Goal: Transaction & Acquisition: Purchase product/service

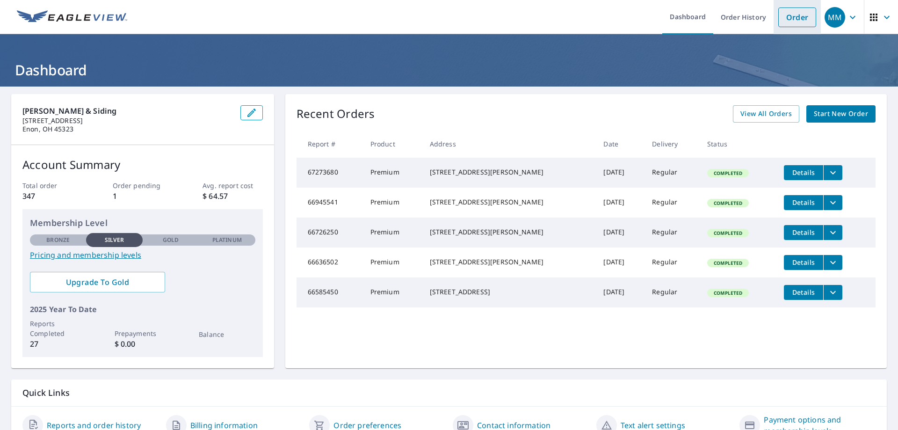
click at [790, 15] on link "Order" at bounding box center [798, 17] width 38 height 20
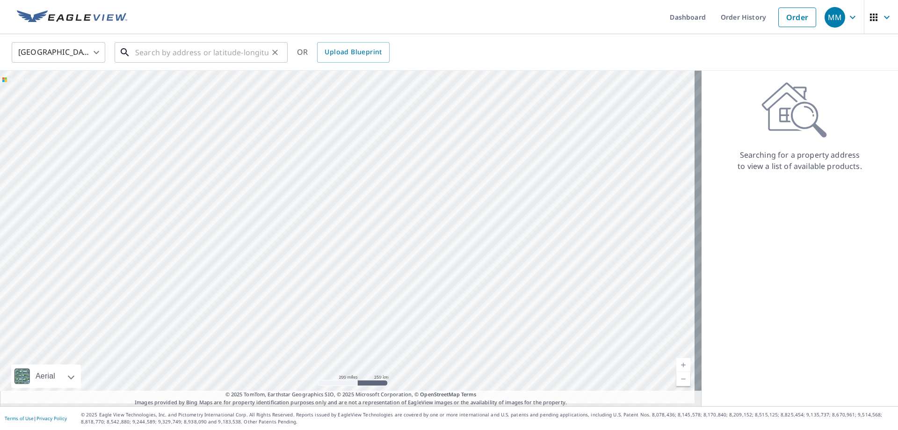
click at [153, 58] on input "text" at bounding box center [201, 52] width 133 height 26
paste input "1711 E. 3rd St"
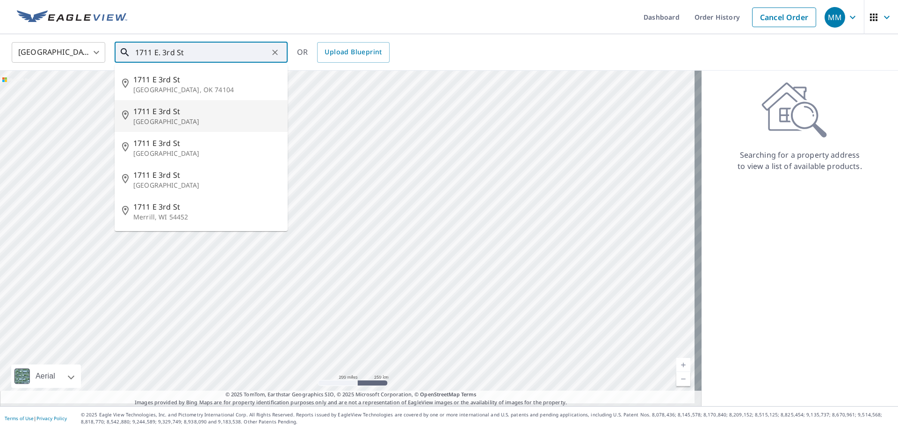
click at [180, 116] on span "1711 E 3rd St" at bounding box center [206, 111] width 147 height 11
type input "[STREET_ADDRESS]"
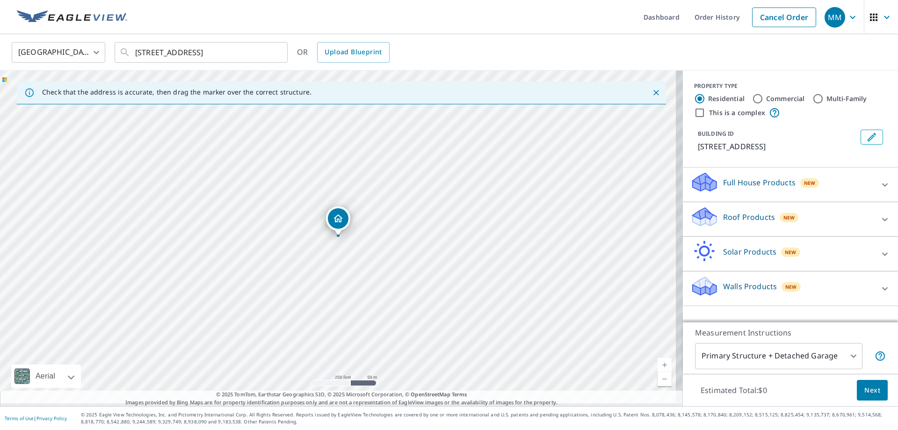
click at [880, 219] on icon at bounding box center [885, 219] width 11 height 11
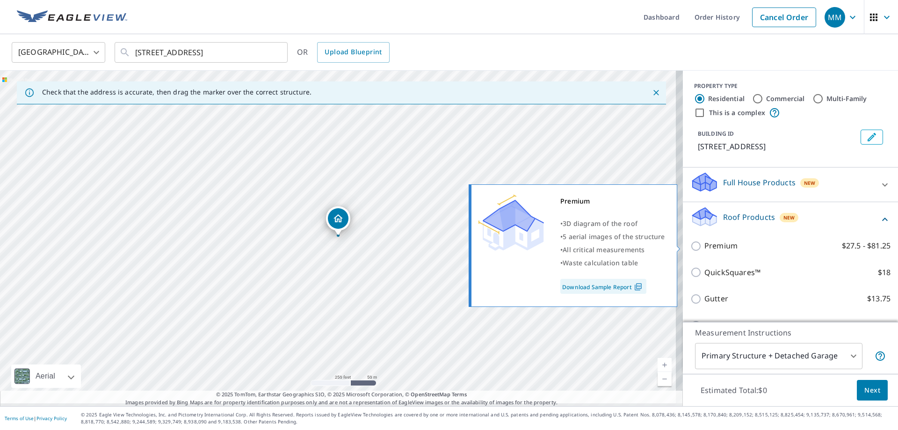
click at [691, 246] on input "Premium $27.5 - $81.25" at bounding box center [698, 246] width 14 height 11
checkbox input "true"
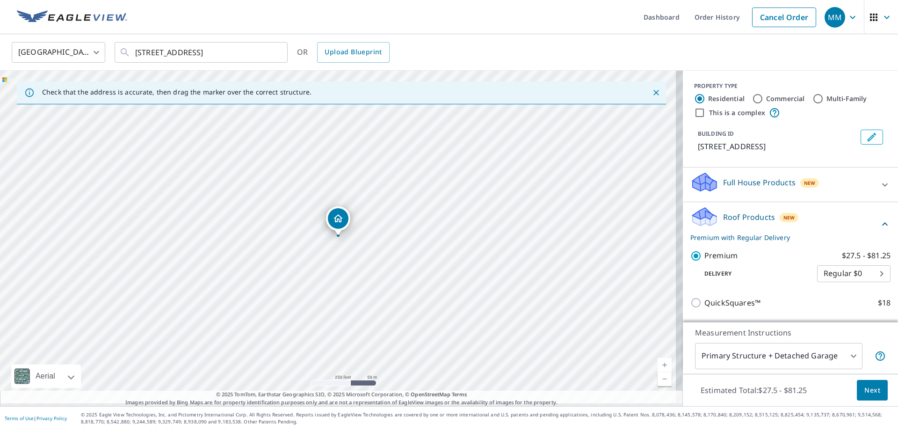
click at [868, 391] on span "Next" at bounding box center [873, 391] width 16 height 12
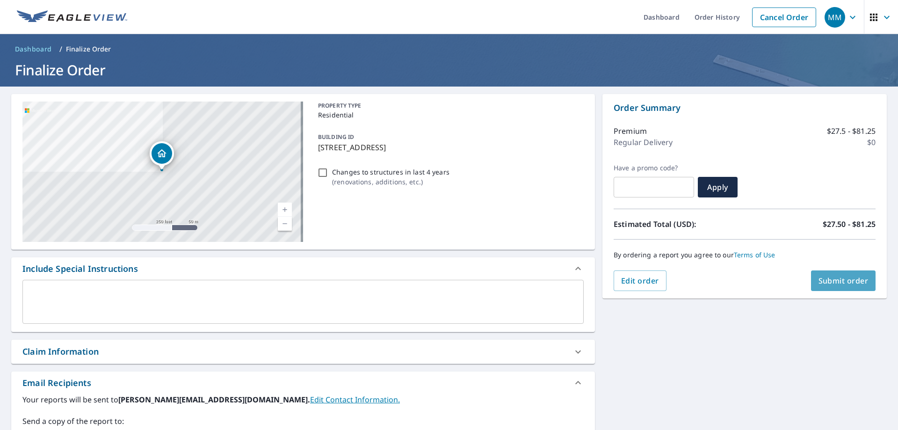
click at [843, 280] on span "Submit order" at bounding box center [844, 281] width 50 height 10
